Goal: Information Seeking & Learning: Find specific fact

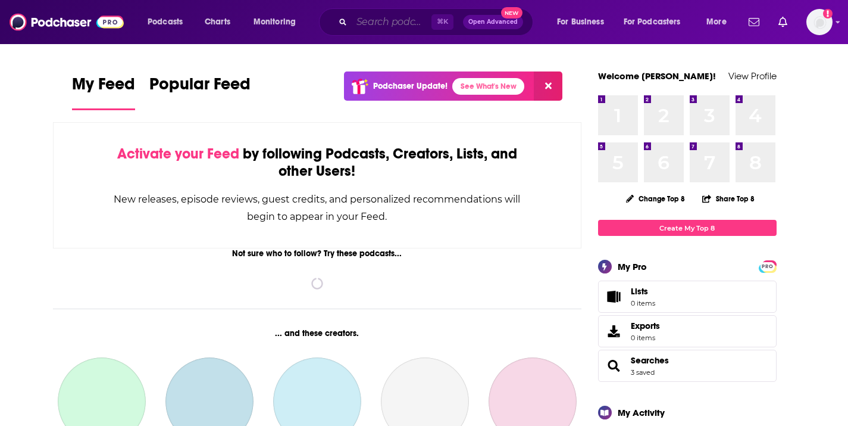
click at [395, 24] on input "Search podcasts, credits, & more..." at bounding box center [392, 21] width 80 height 19
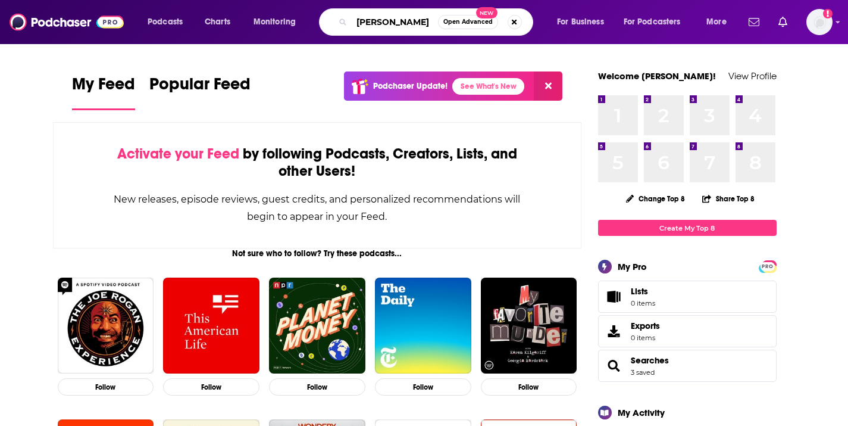
type input "[PERSON_NAME]"
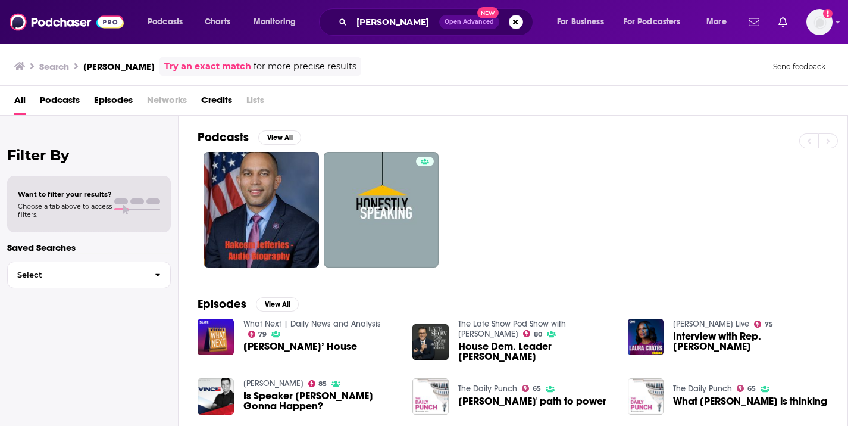
click at [223, 98] on span "Credits" at bounding box center [216, 102] width 31 height 24
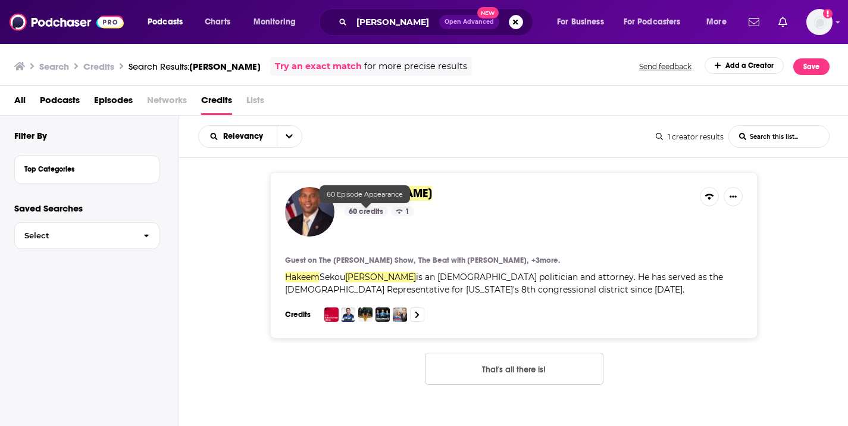
click at [365, 209] on div "60 credits" at bounding box center [366, 212] width 44 height 10
click at [419, 315] on icon at bounding box center [417, 315] width 5 height 8
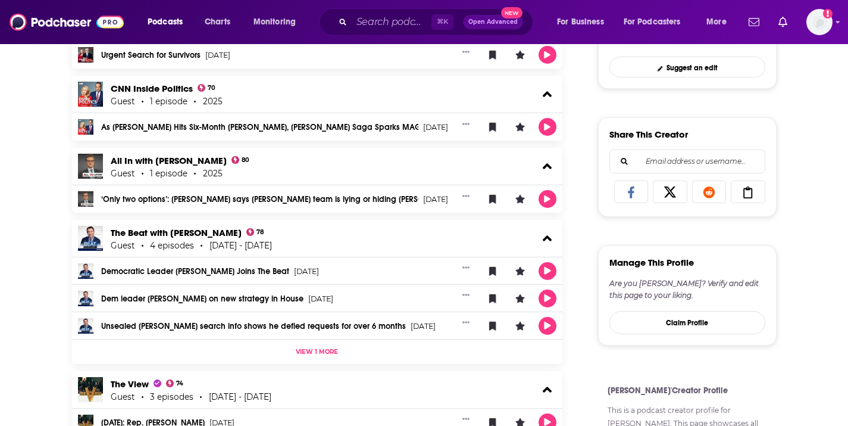
scroll to position [542, 0]
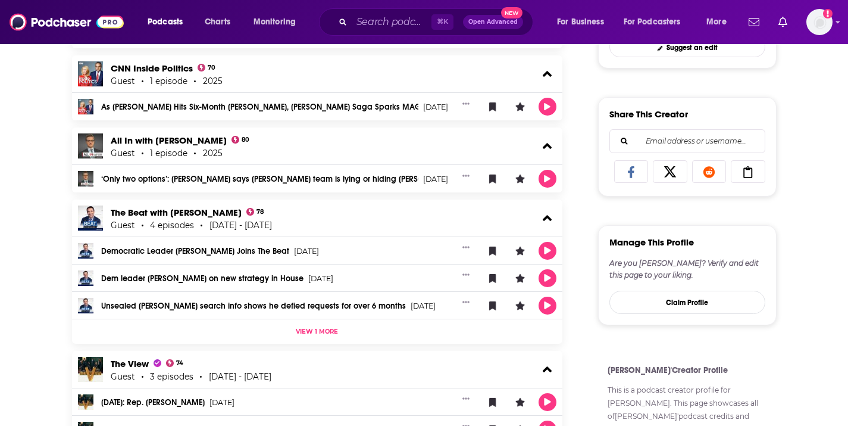
click at [337, 332] on span "View 1 more" at bounding box center [317, 331] width 42 height 8
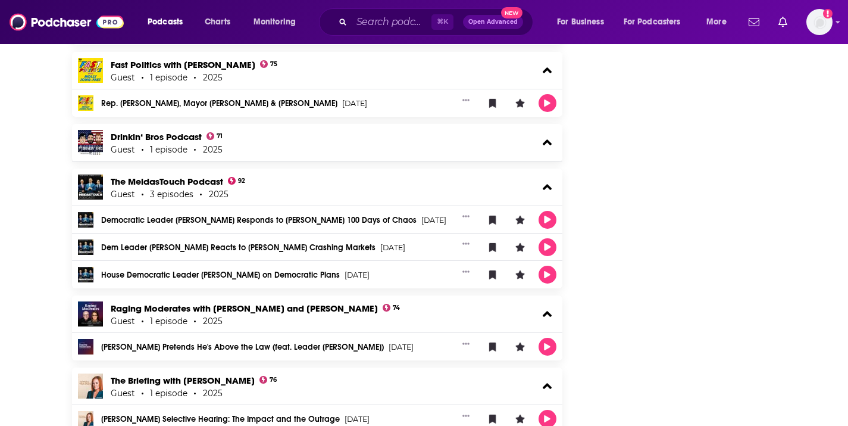
scroll to position [1205, 0]
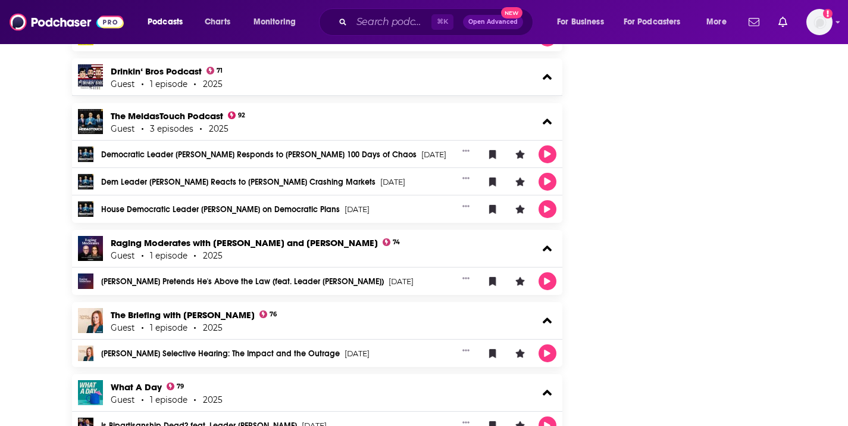
click at [335, 77] on div "Drinkin‘ Bros Podcast 71 Guest 1 episode 2025" at bounding box center [317, 76] width 491 height 37
click at [305, 74] on div "Drinkin‘ Bros Podcast 71 Guest 1 episode 2025" at bounding box center [317, 76] width 491 height 37
click at [552, 77] on button at bounding box center [546, 77] width 19 height 18
click at [546, 77] on icon at bounding box center [547, 77] width 9 height 6
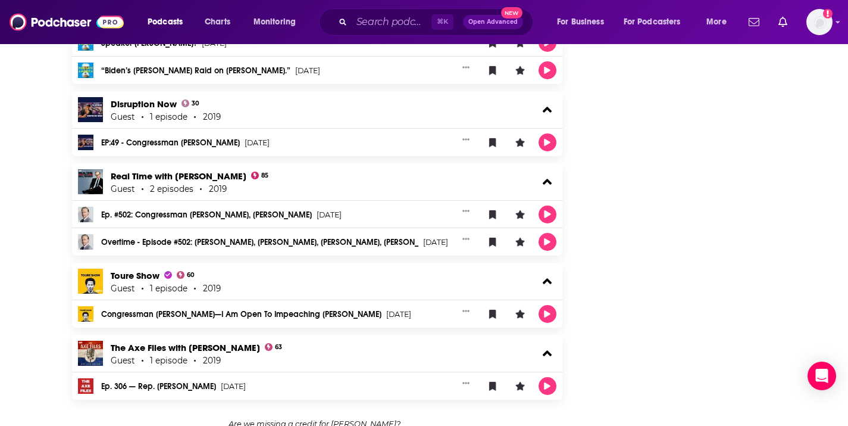
scroll to position [2733, 0]
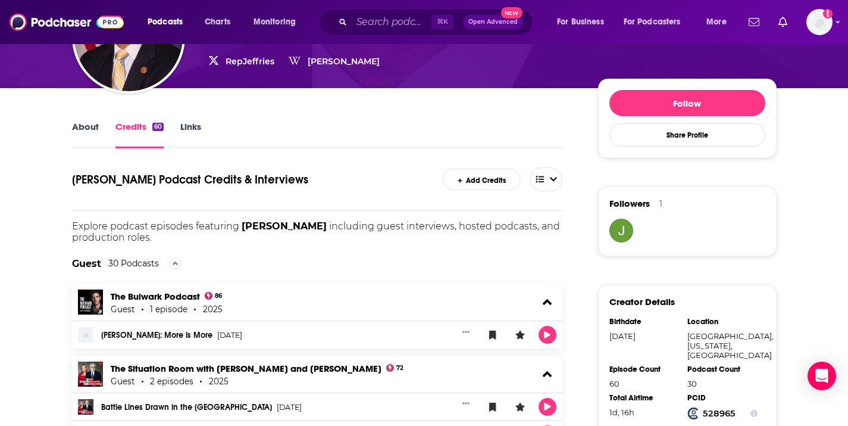
scroll to position [148, 0]
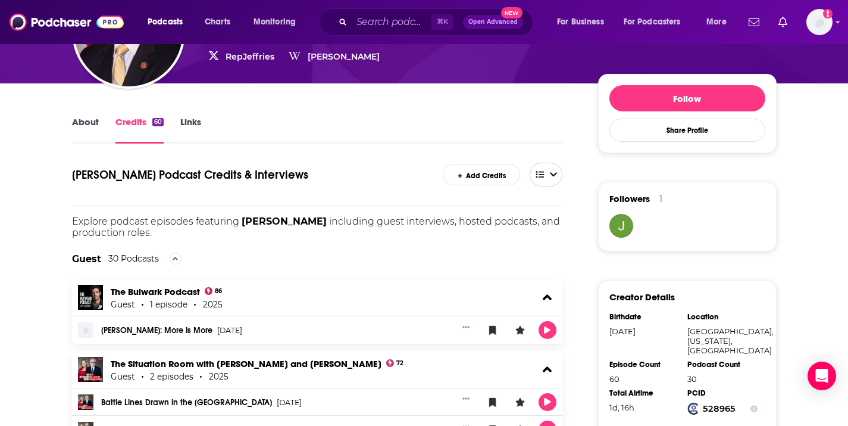
click at [540, 178] on span "open menu" at bounding box center [540, 174] width 20 height 20
click at [547, 204] on icon at bounding box center [546, 200] width 11 height 8
click at [176, 258] on icon at bounding box center [175, 259] width 5 height 4
click at [176, 258] on icon at bounding box center [175, 258] width 5 height 8
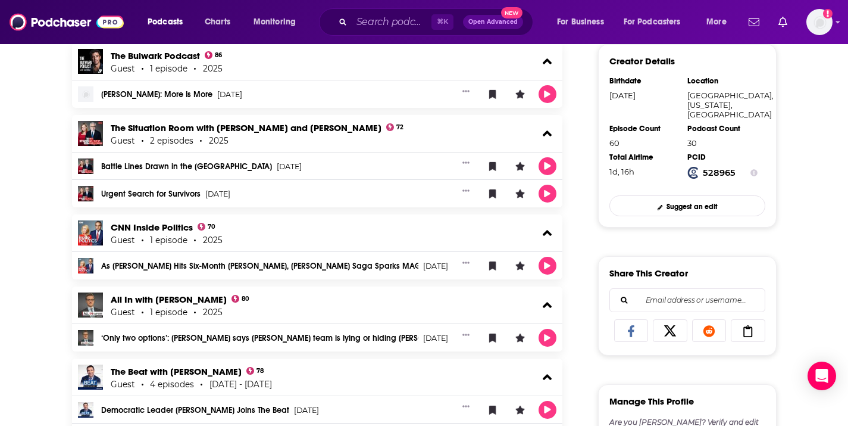
scroll to position [387, 0]
